Goal: Task Accomplishment & Management: Use online tool/utility

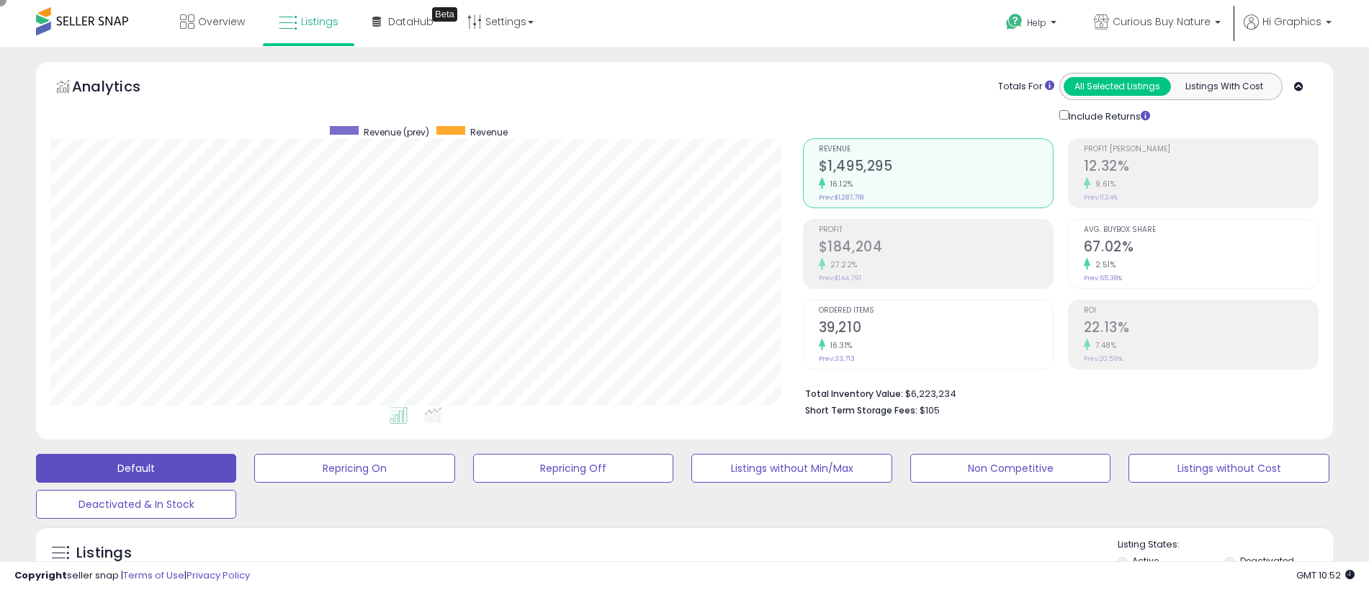
scroll to position [295, 753]
click at [1165, 22] on span "Curious Buy Nature" at bounding box center [1162, 21] width 98 height 14
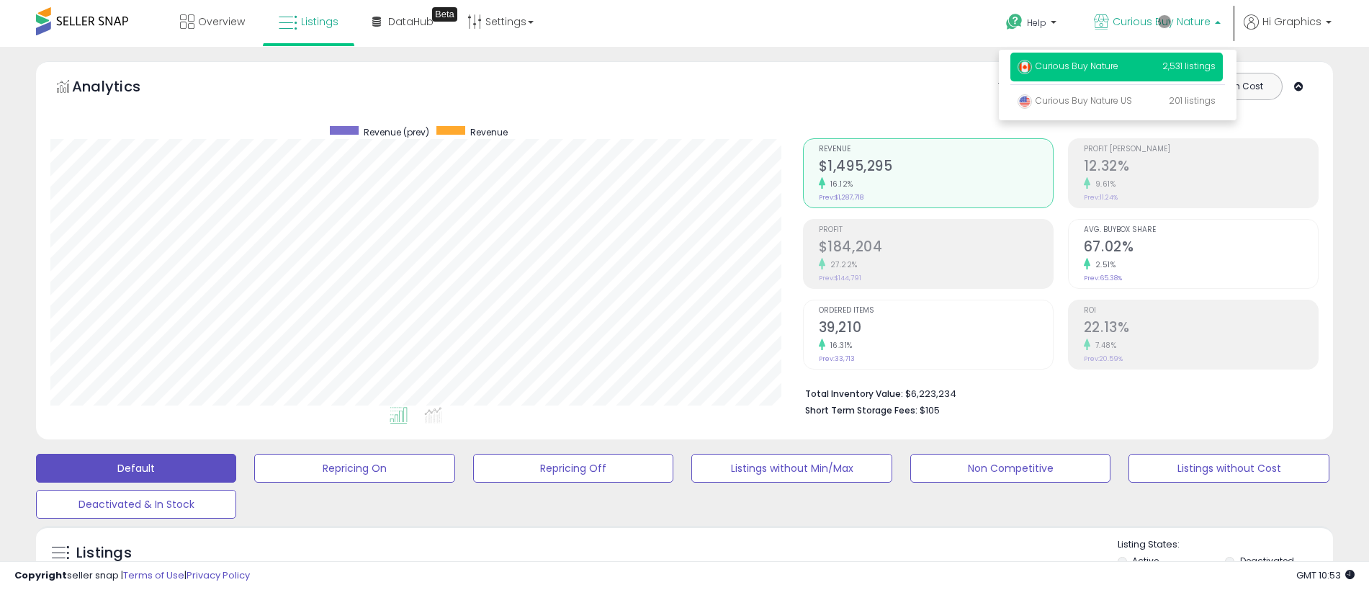
click at [1119, 68] on p "Curious Buy Nature 2,531 listings" at bounding box center [1117, 67] width 213 height 29
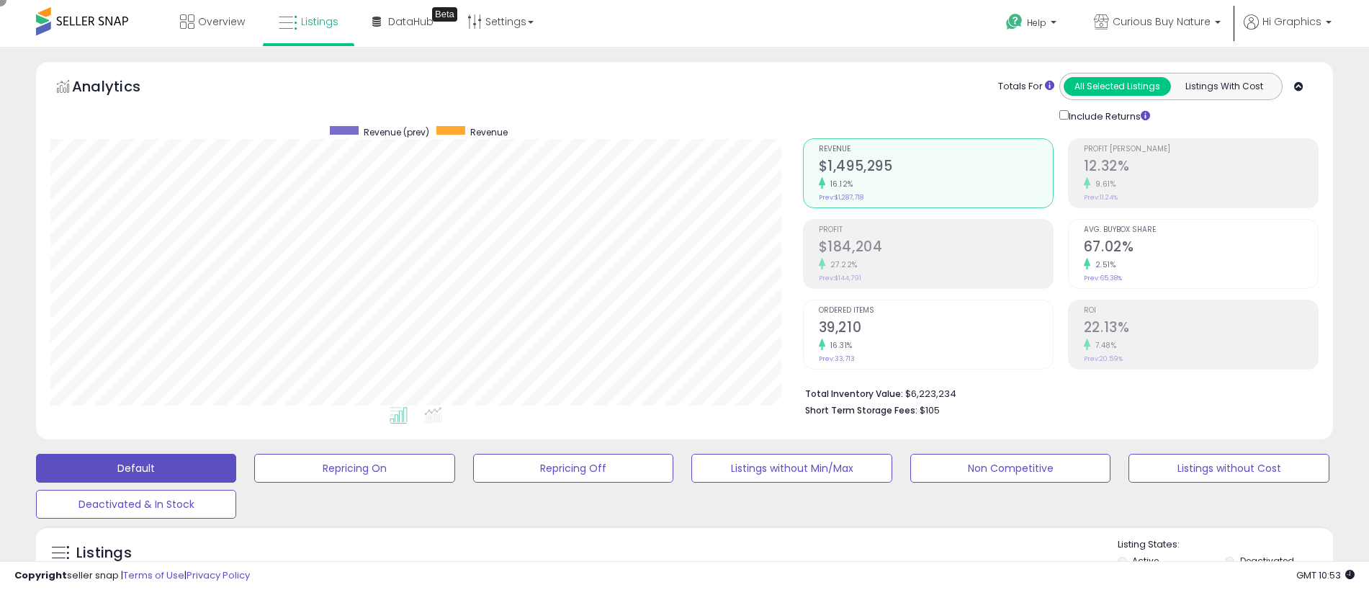
scroll to position [321, 0]
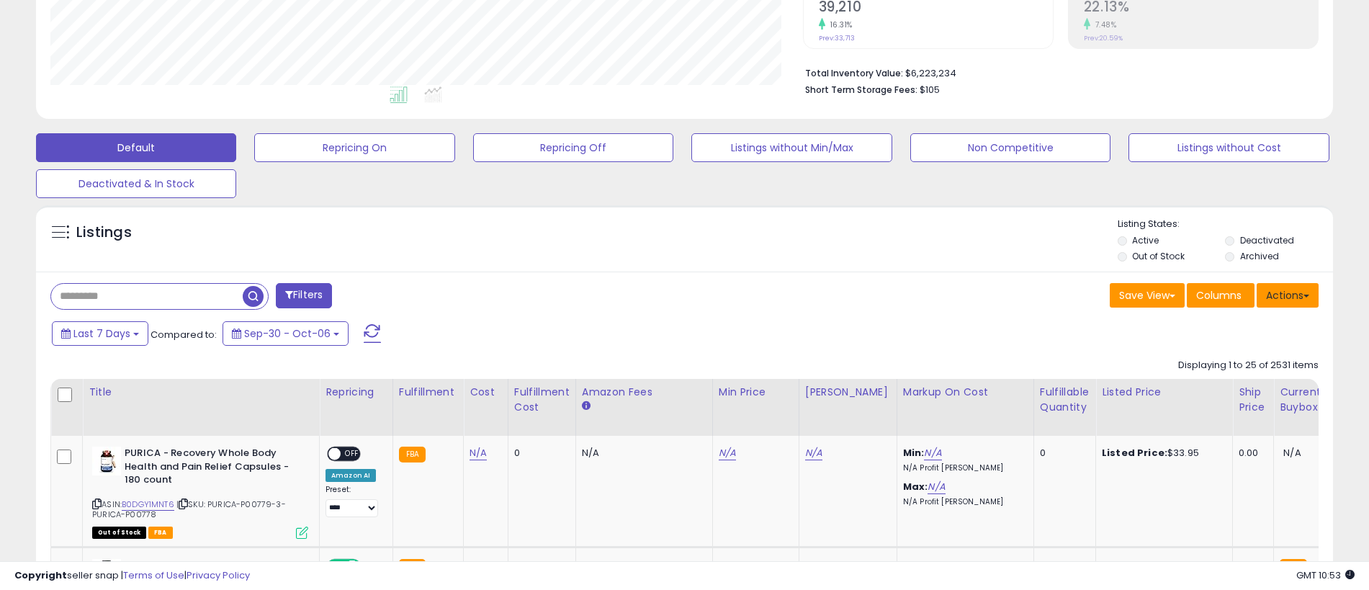
click at [1288, 295] on button "Actions" at bounding box center [1288, 295] width 62 height 24
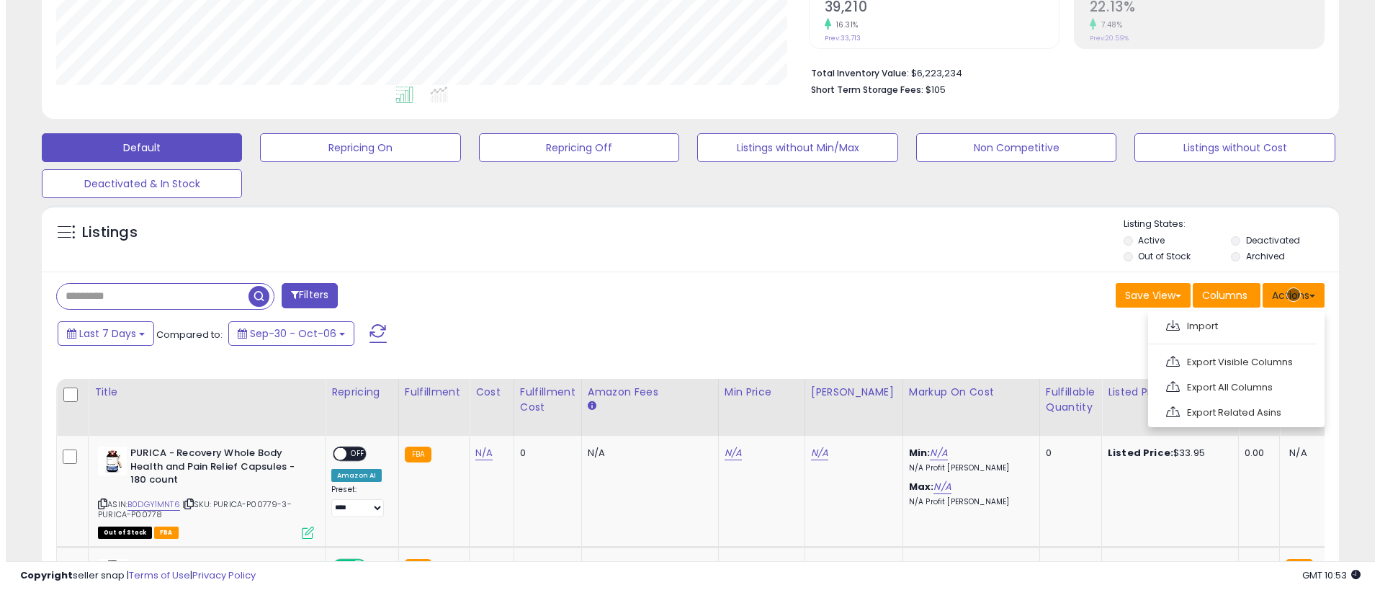
scroll to position [351, 0]
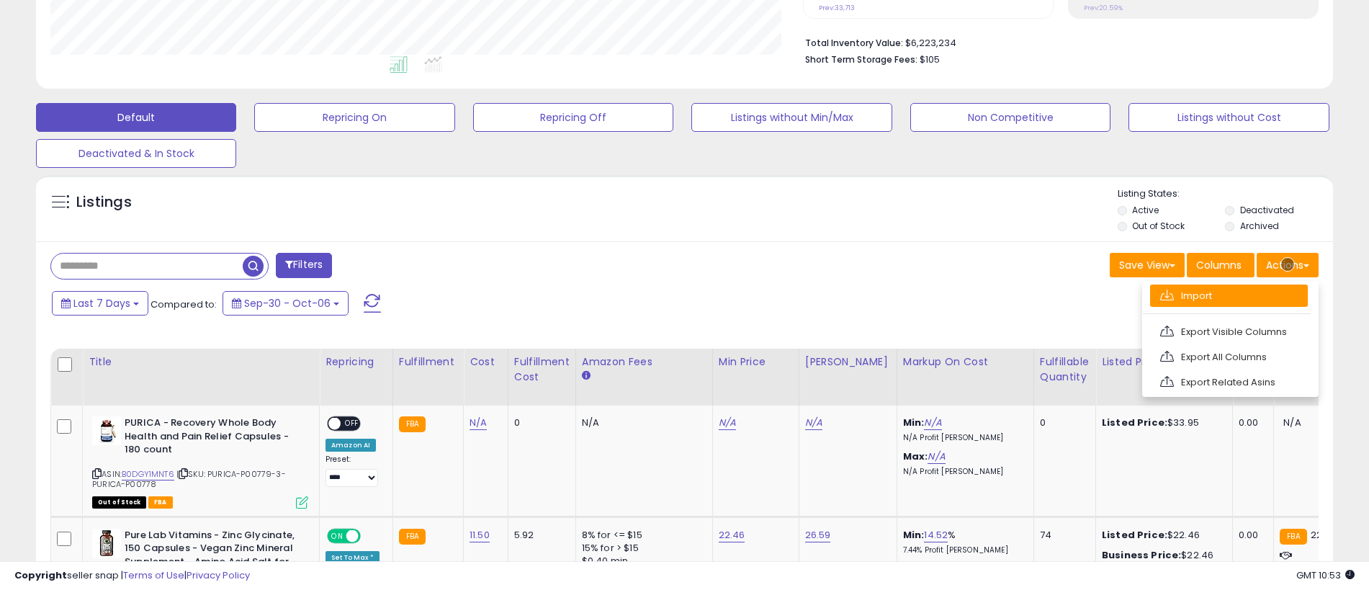
click at [1229, 295] on link "Import" at bounding box center [1229, 296] width 158 height 22
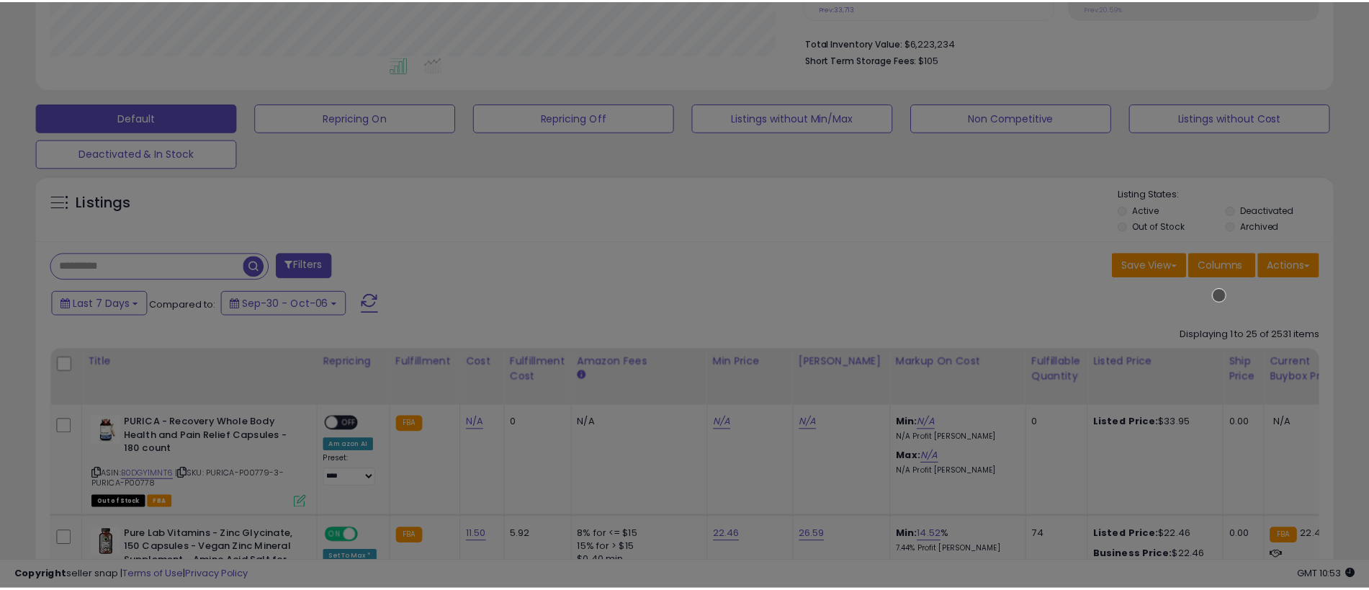
scroll to position [295, 759]
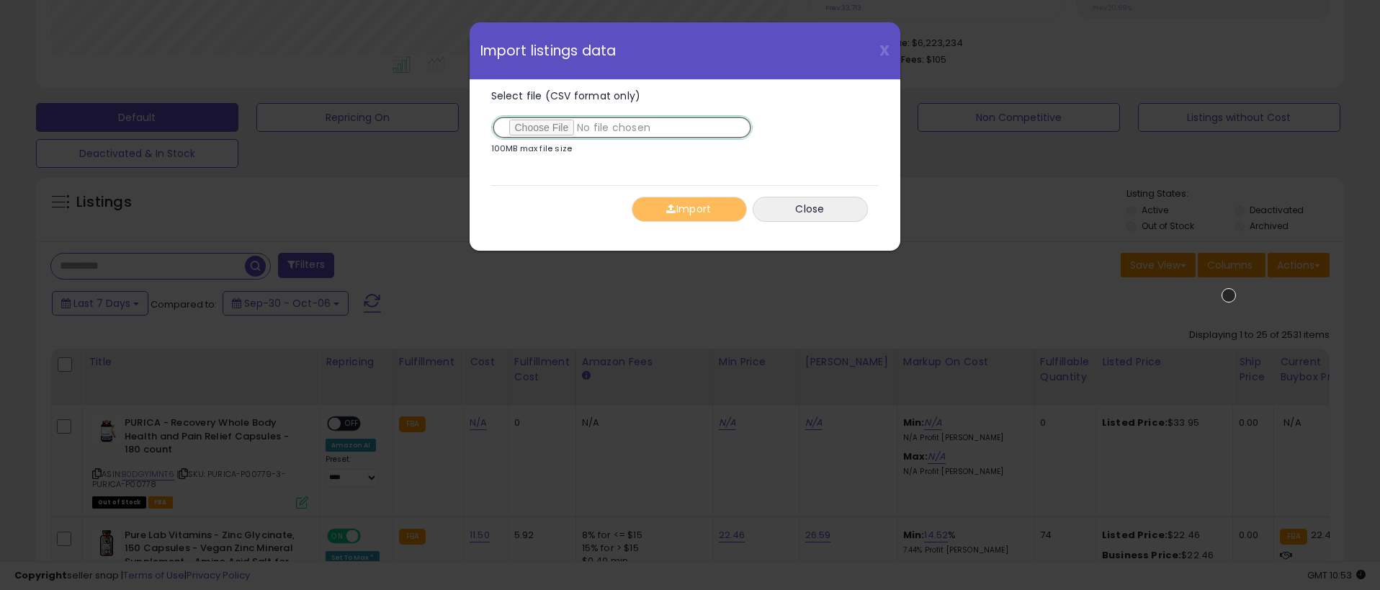
click at [619, 128] on input "Select file (CSV format only)" at bounding box center [621, 127] width 261 height 24
type input "**********"
click at [689, 209] on button "Import" at bounding box center [689, 209] width 115 height 25
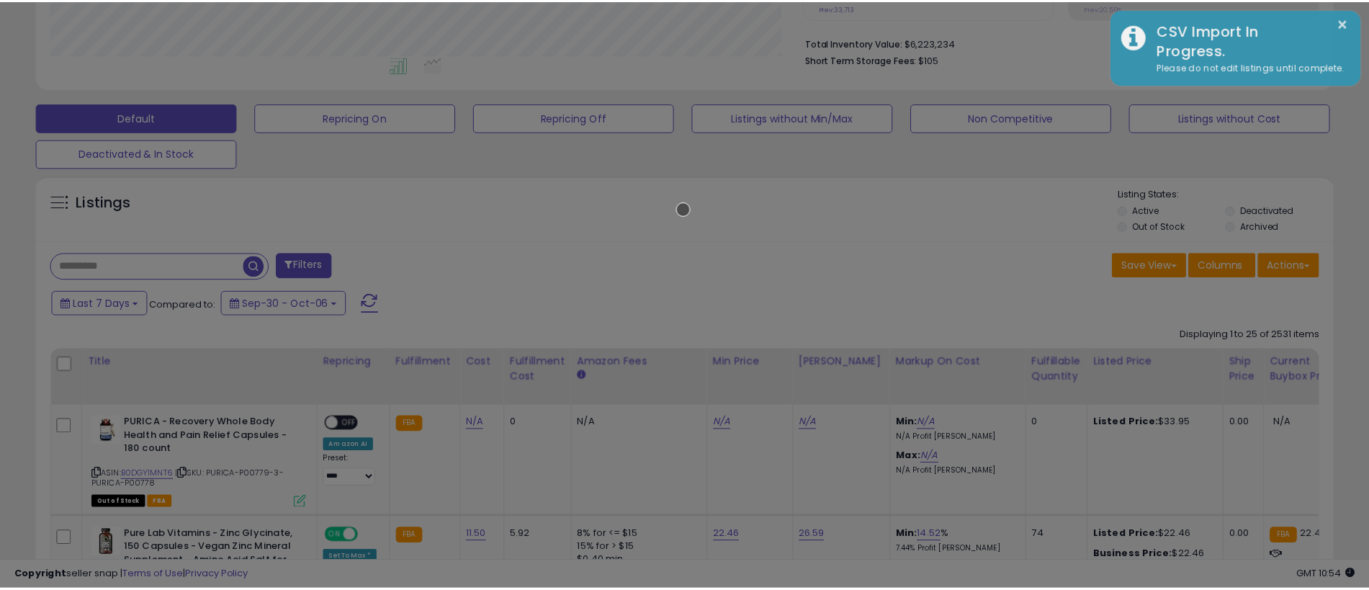
scroll to position [720057, 719599]
